Goal: Navigation & Orientation: Understand site structure

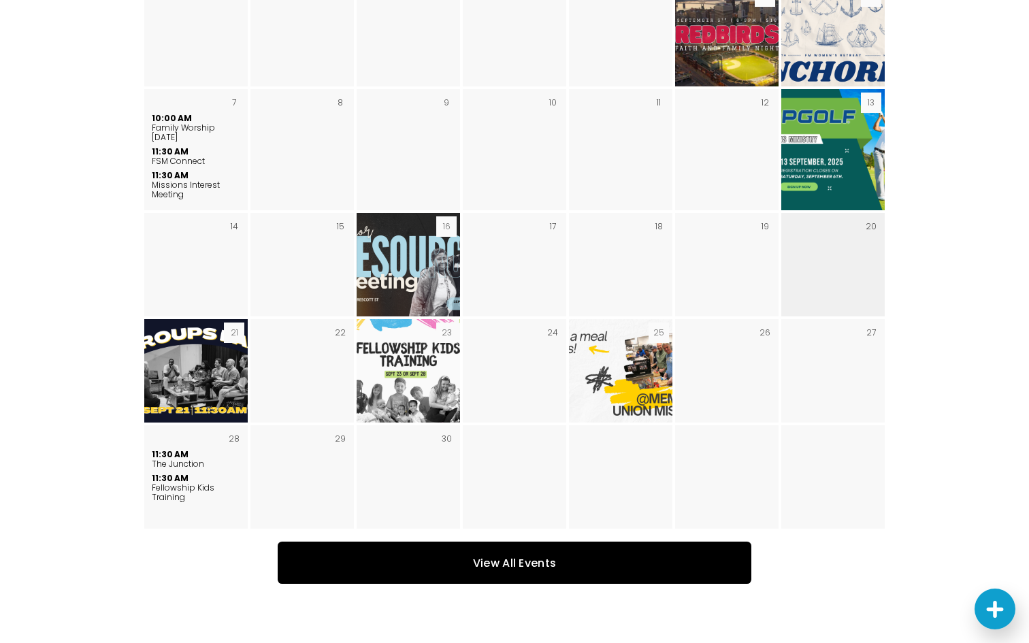
scroll to position [2145, 0]
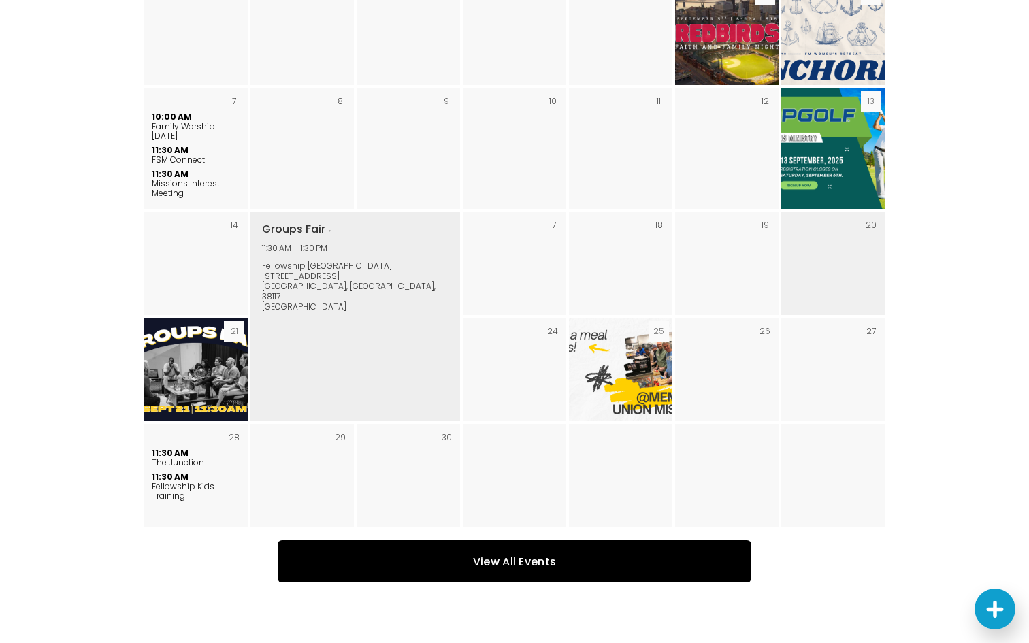
click at [245, 332] on img "September 2025" at bounding box center [196, 369] width 184 height 103
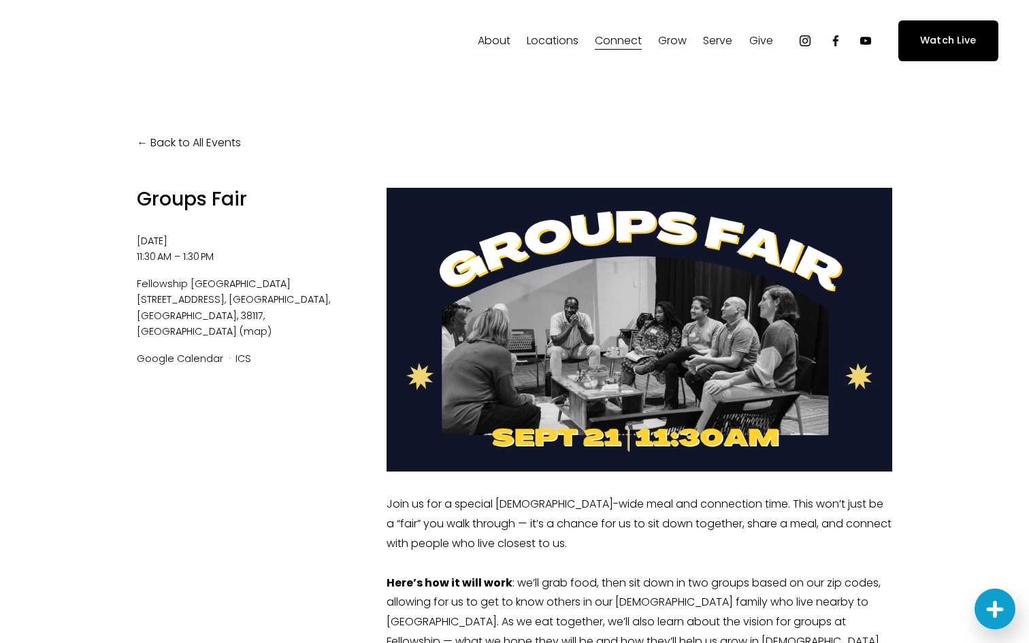
click at [0, 0] on span "New to Fellowship" at bounding box center [0, 0] width 0 height 0
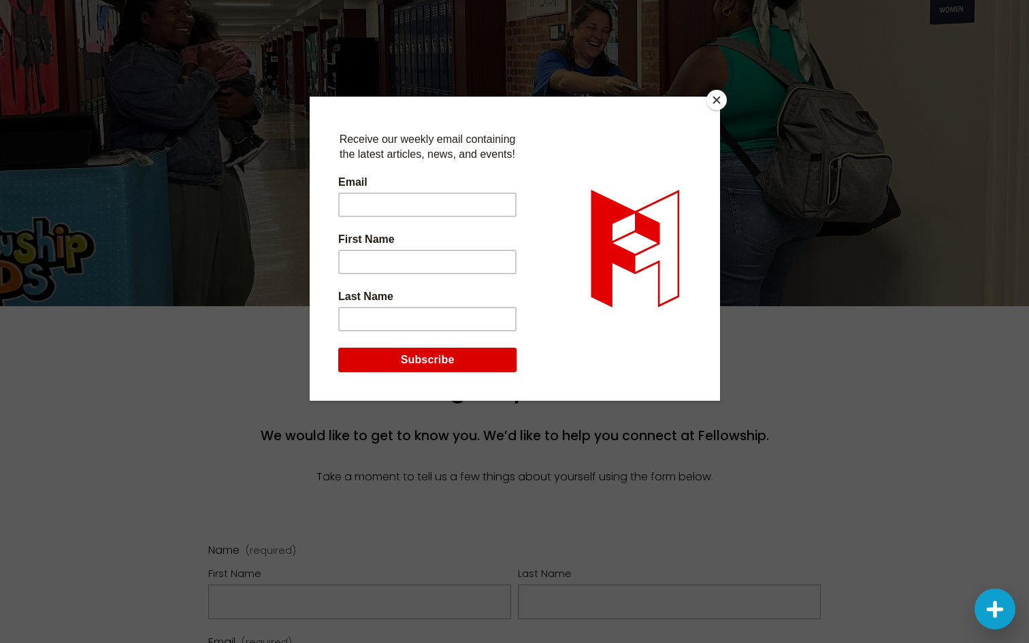
scroll to position [76, 0]
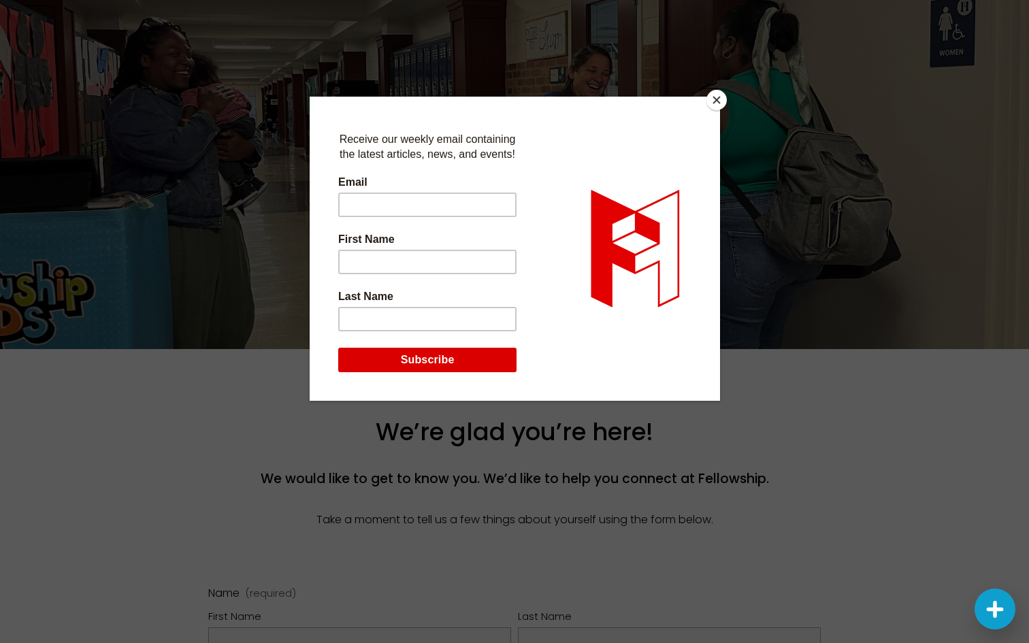
click at [712, 95] on button "Close" at bounding box center [716, 100] width 20 height 20
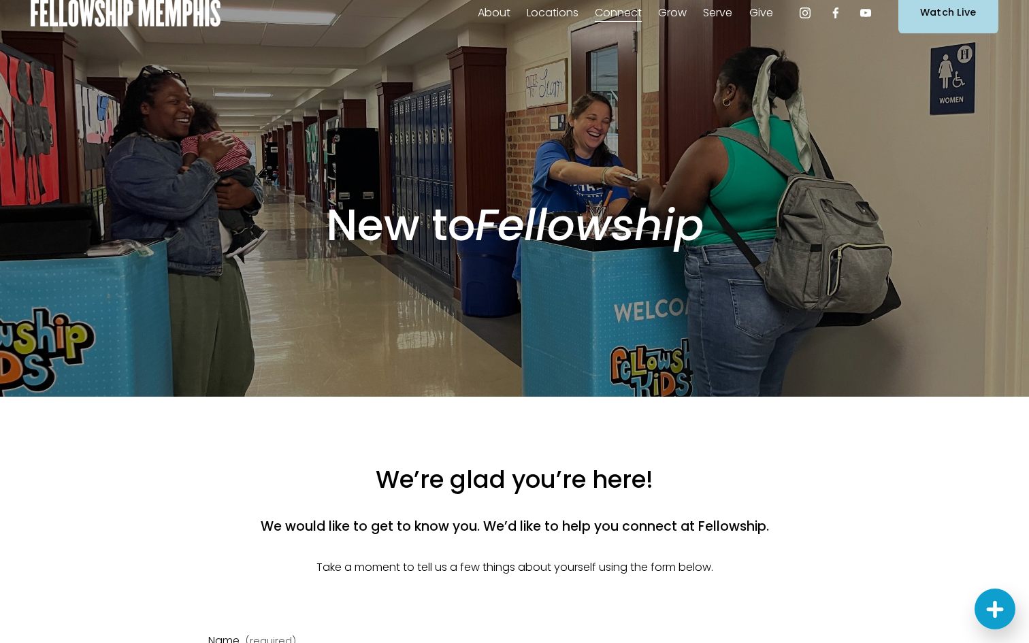
scroll to position [0, 0]
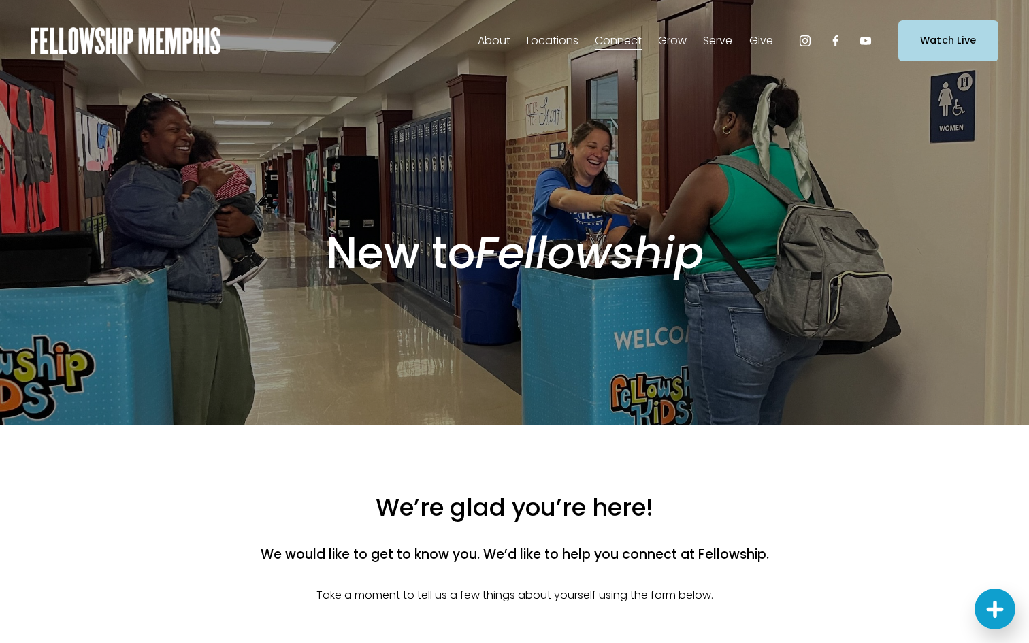
click at [0, 0] on span "Discipleship Resources" at bounding box center [0, 0] width 0 height 0
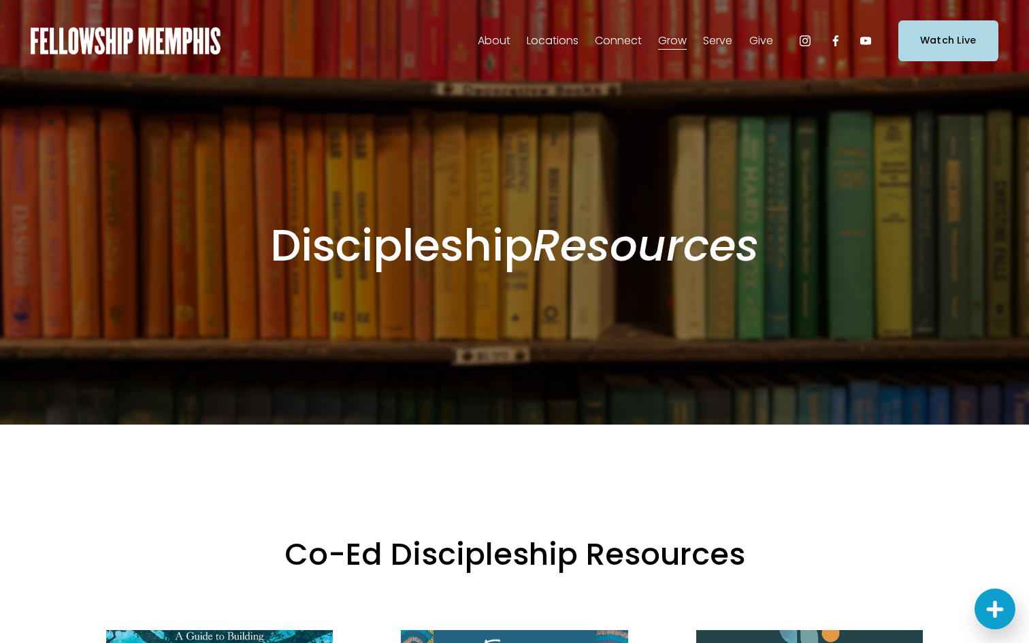
click at [0, 0] on span "Women" at bounding box center [0, 0] width 0 height 0
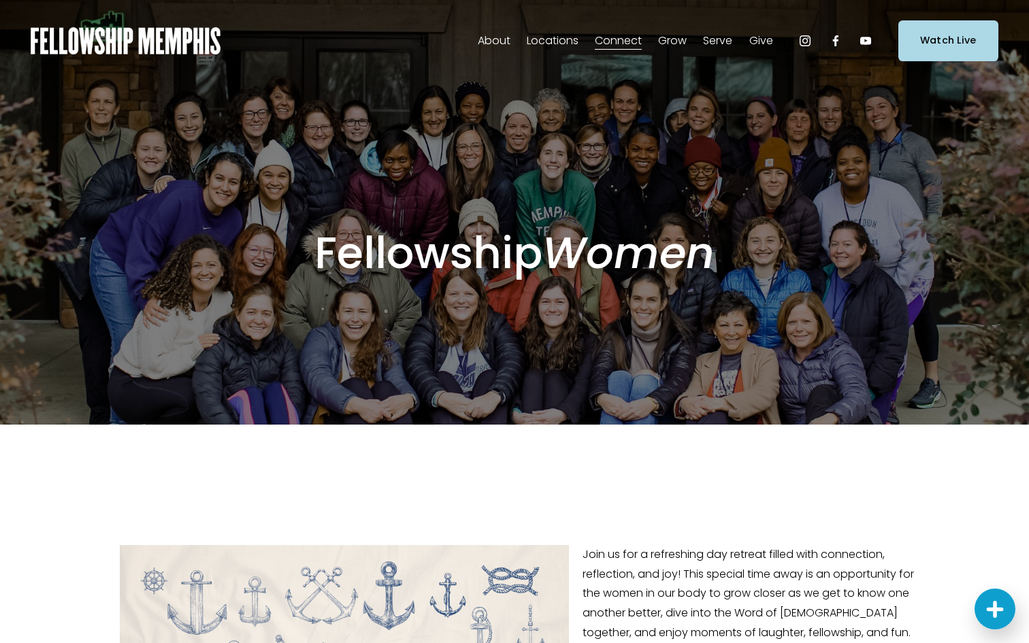
click at [0, 0] on link "Reading Plan" at bounding box center [0, 0] width 0 height 0
click at [0, 0] on span "Staff" at bounding box center [0, 0] width 0 height 0
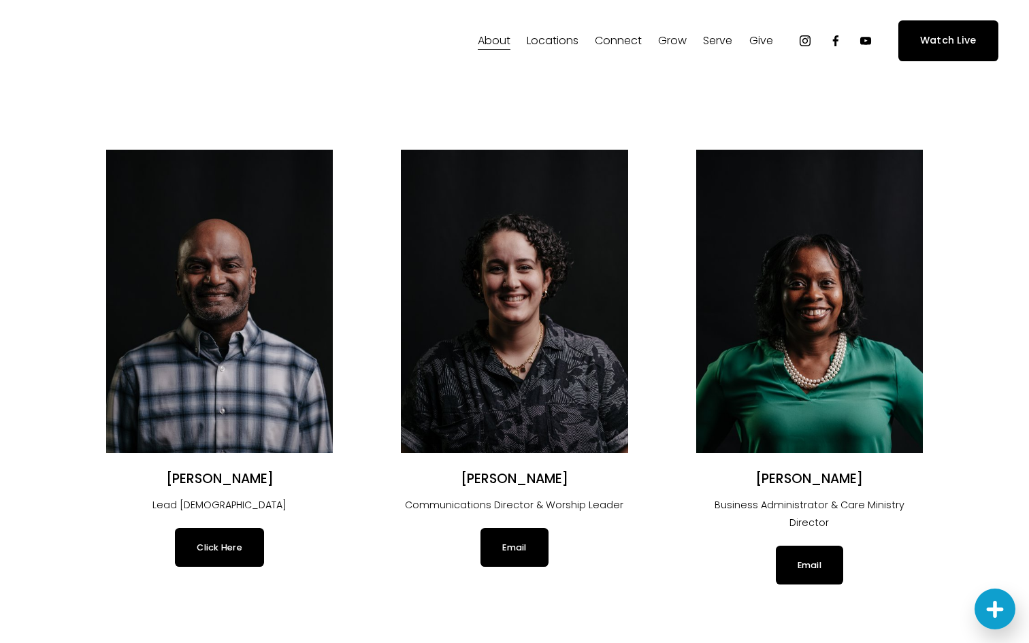
click at [0, 0] on span "Our Beliefs" at bounding box center [0, 0] width 0 height 0
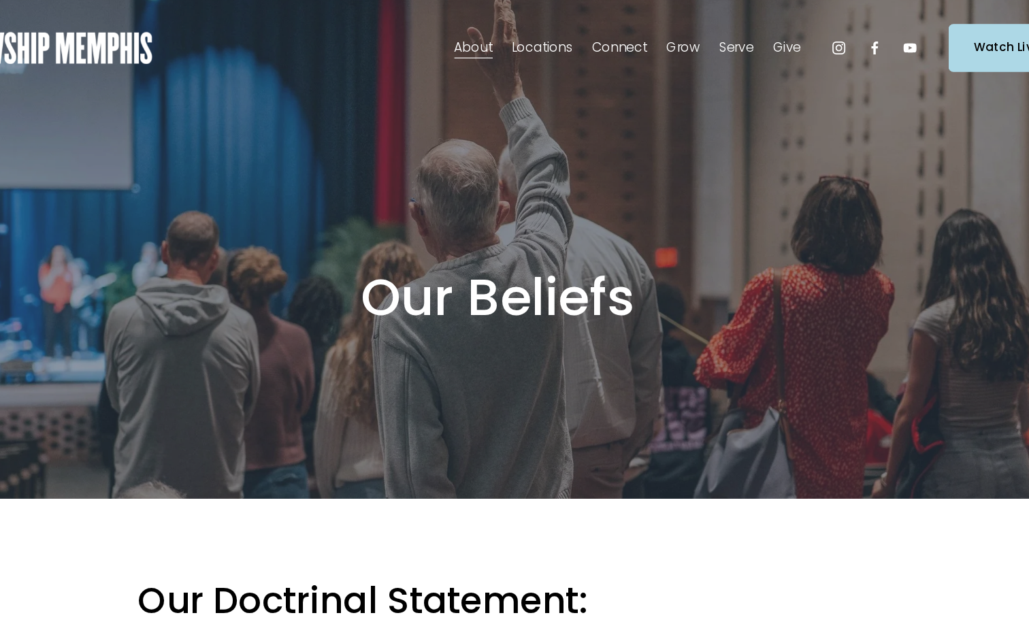
click at [0, 0] on span "Alpha" at bounding box center [0, 0] width 0 height 0
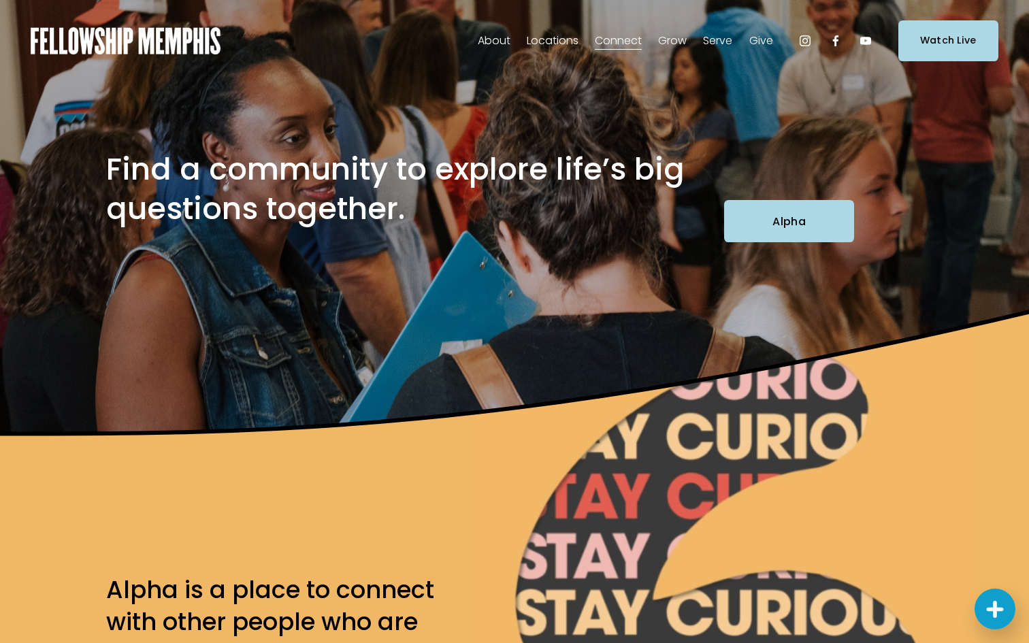
click at [0, 0] on link "Groups" at bounding box center [0, 0] width 0 height 0
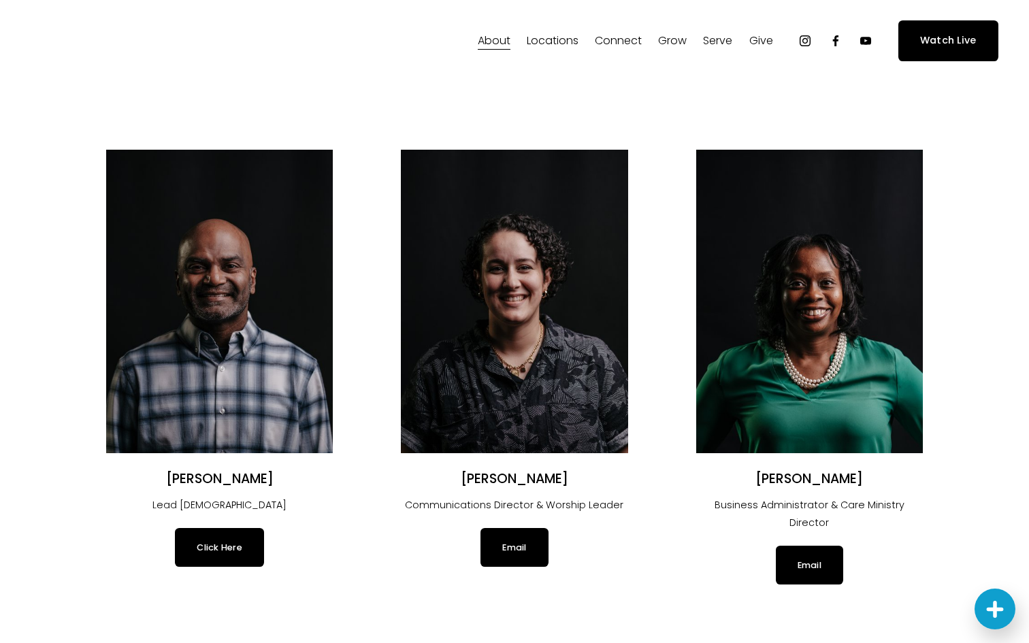
click at [0, 0] on span "Membership" at bounding box center [0, 0] width 0 height 0
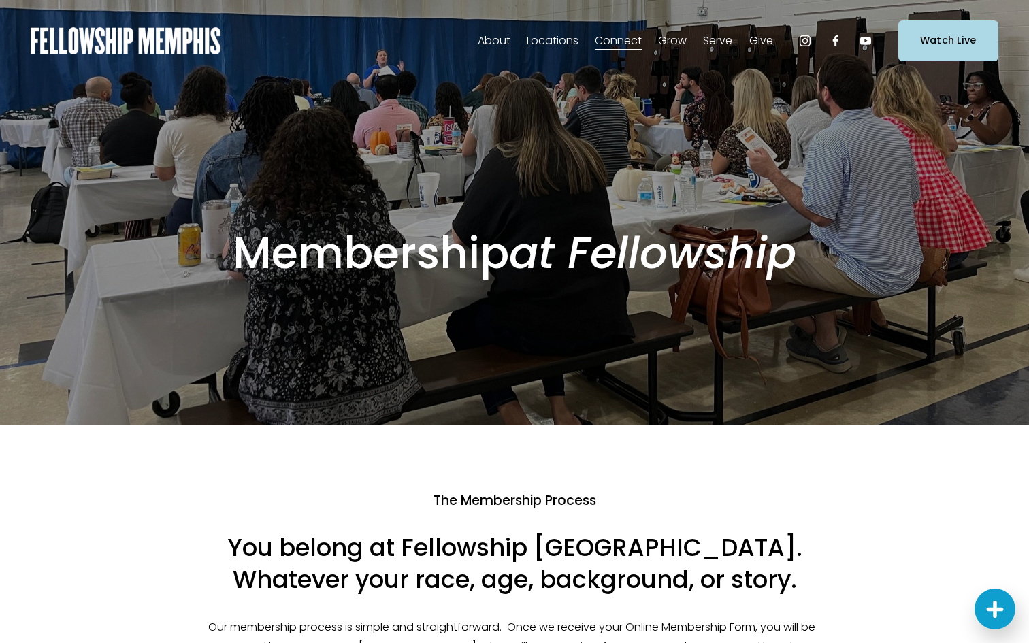
click at [0, 0] on span "Events" at bounding box center [0, 0] width 0 height 0
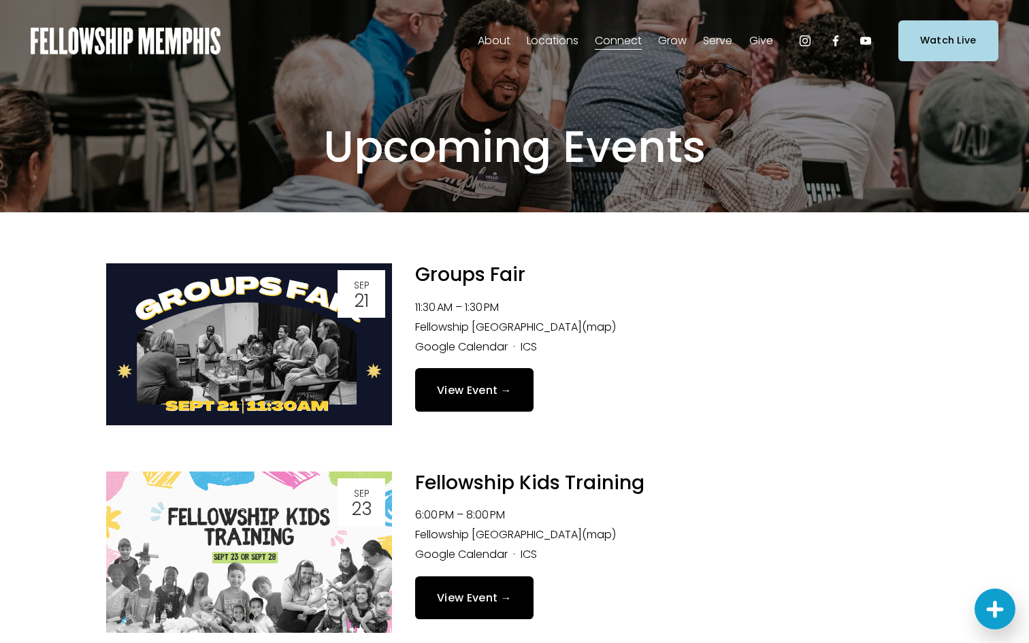
click at [0, 0] on link "Elder Nominations" at bounding box center [0, 0] width 0 height 0
click at [0, 0] on span "Our Values" at bounding box center [0, 0] width 0 height 0
